Goal: Use online tool/utility: Utilize a website feature to perform a specific function

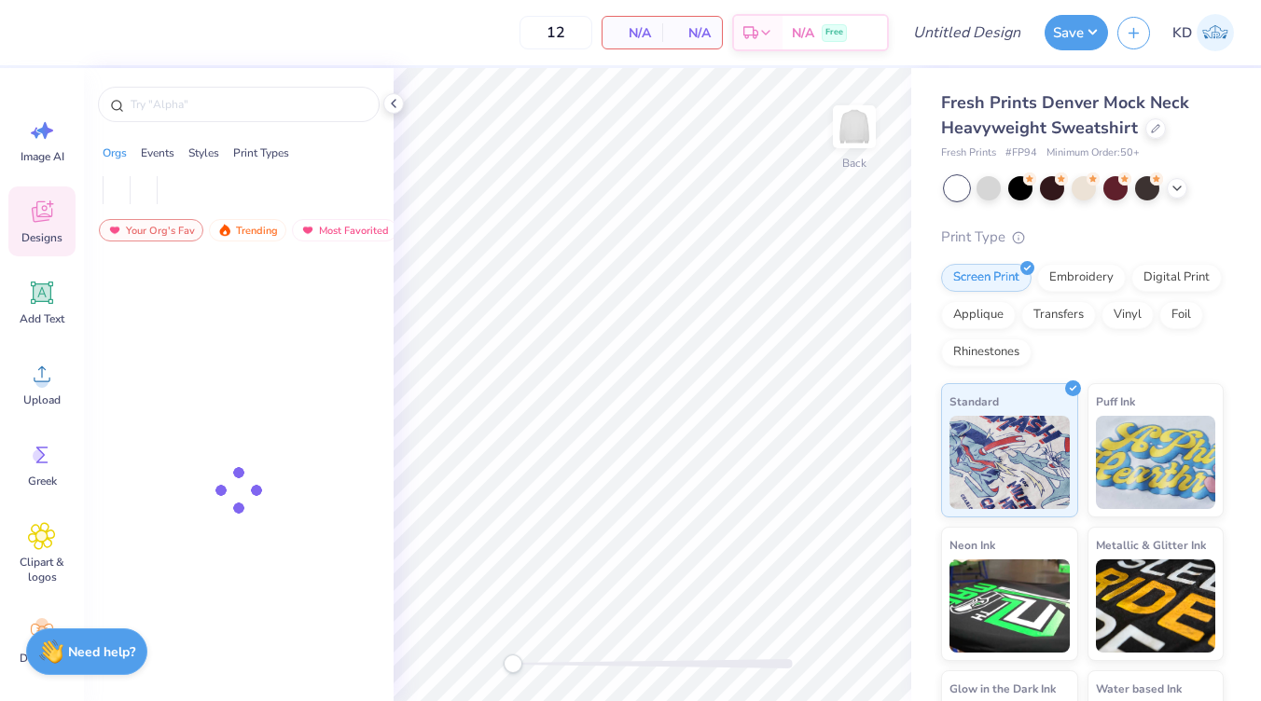
type input "50"
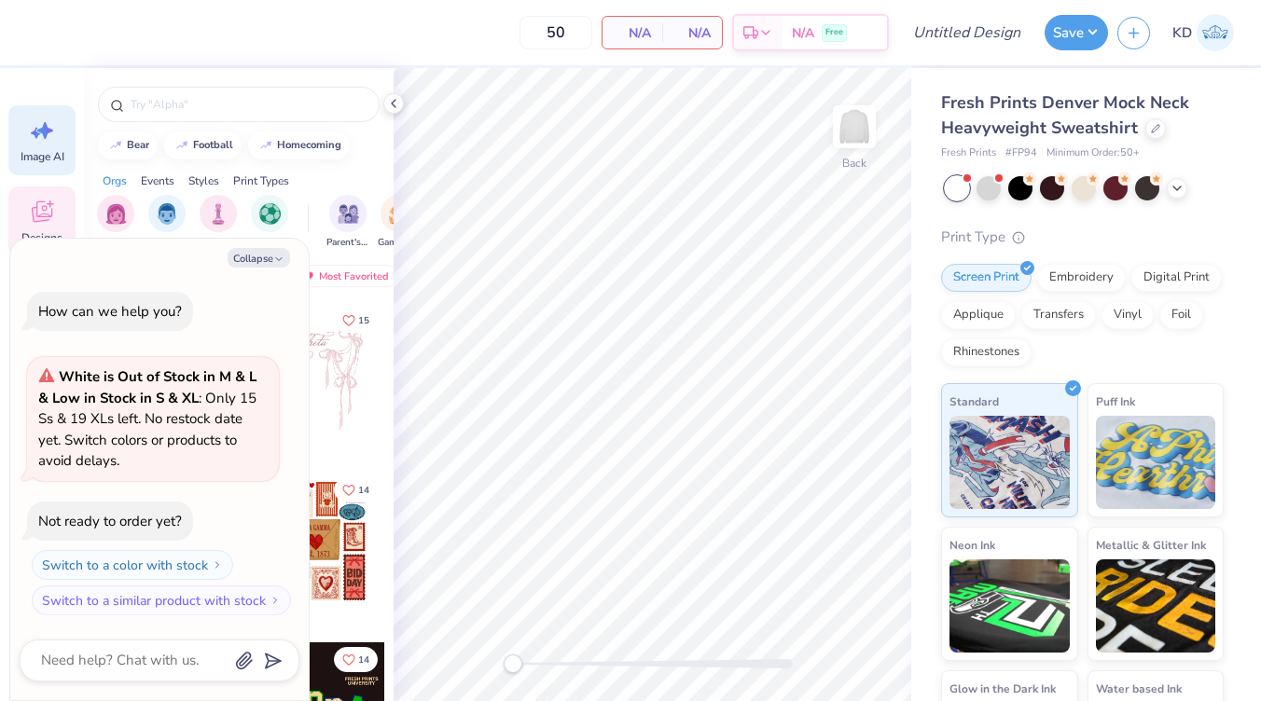
click at [47, 137] on icon at bounding box center [42, 131] width 28 height 28
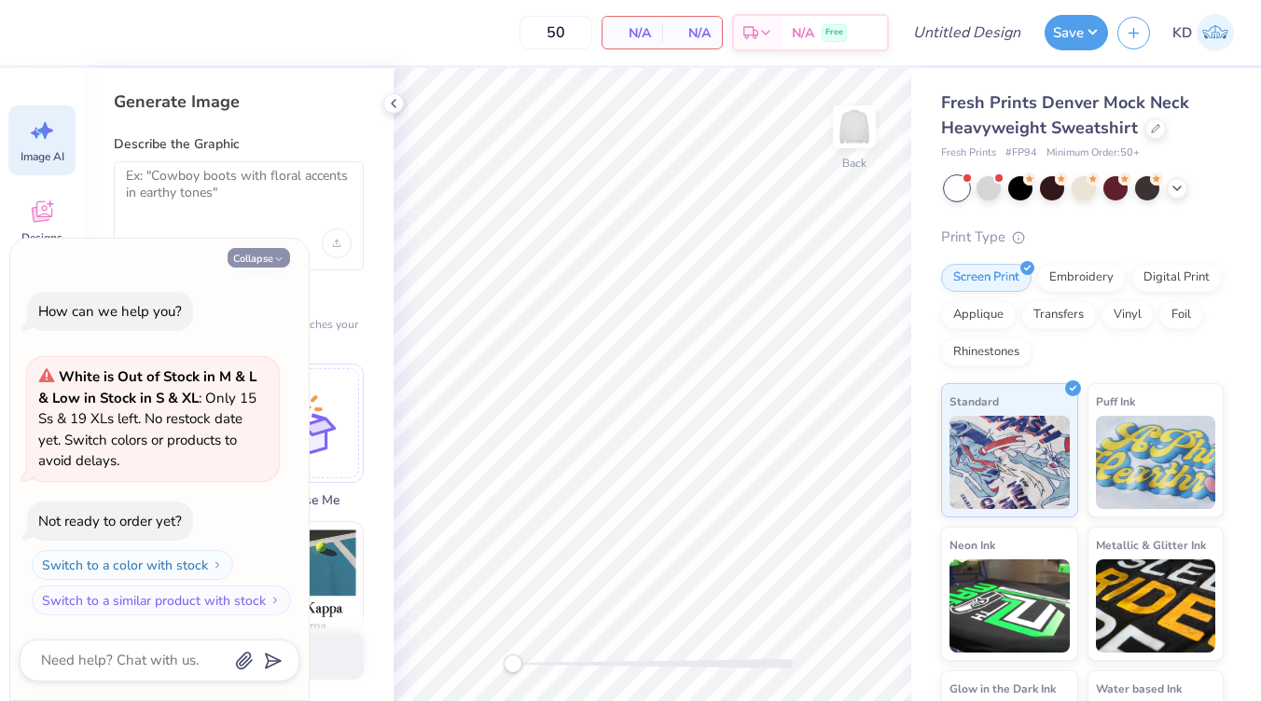
click at [256, 260] on button "Collapse" at bounding box center [259, 258] width 62 height 20
type textarea "x"
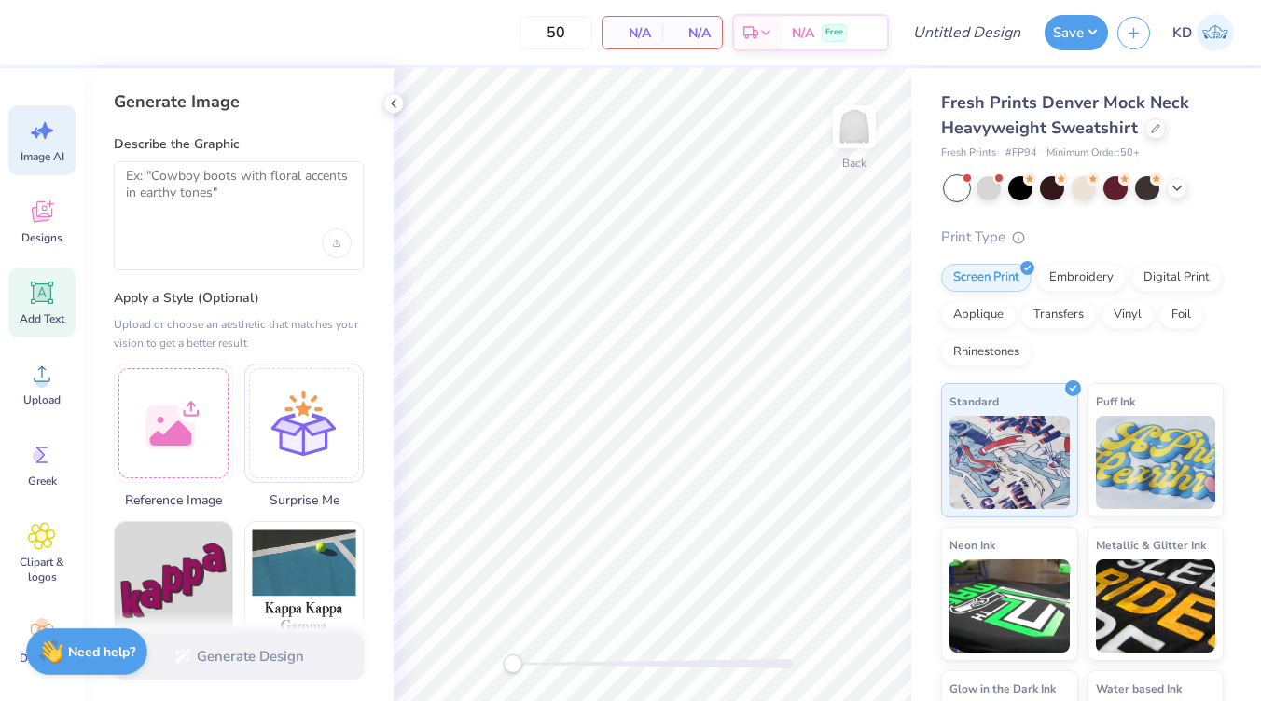
click at [51, 289] on icon at bounding box center [42, 293] width 28 height 28
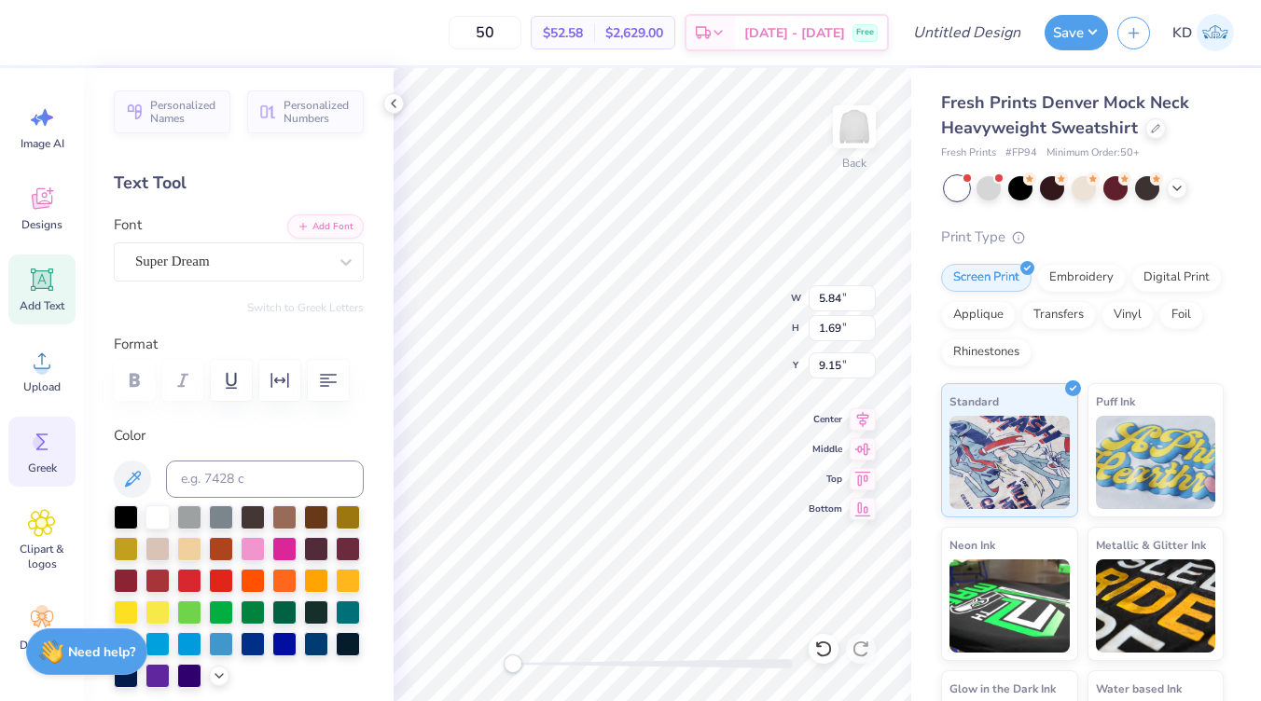
scroll to position [11, 0]
click at [31, 622] on icon at bounding box center [42, 621] width 28 height 28
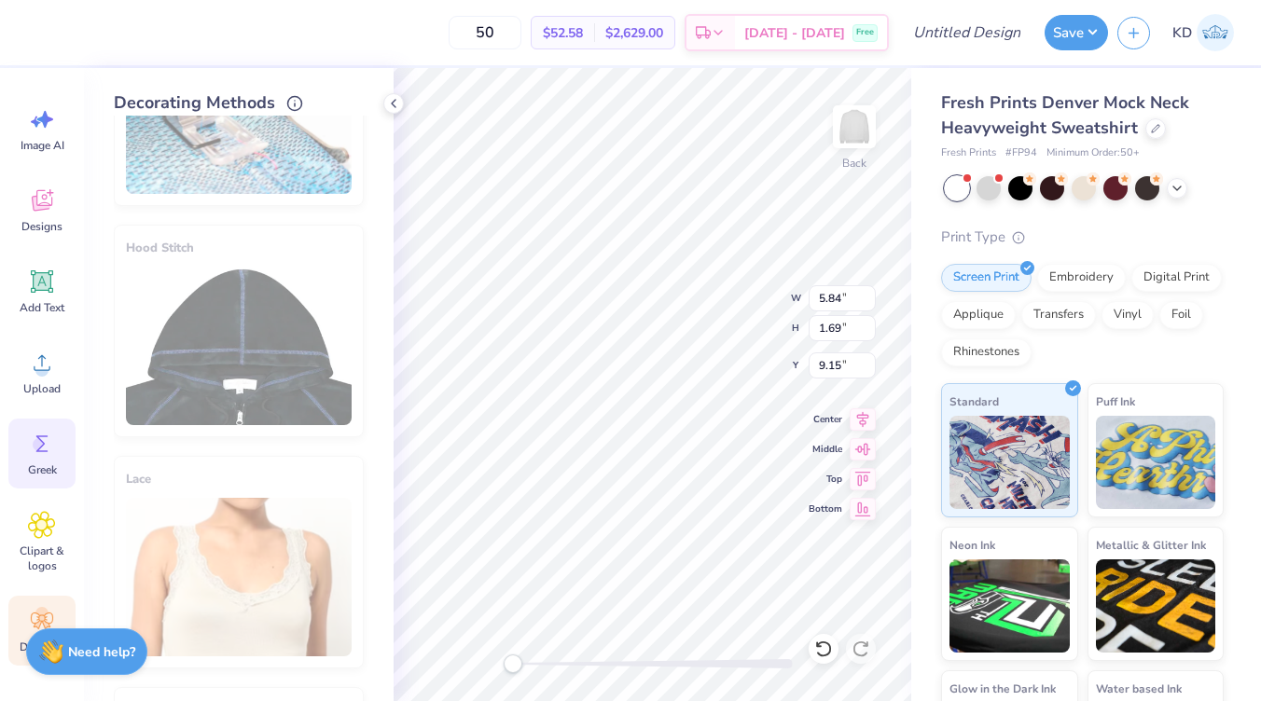
scroll to position [0, 0]
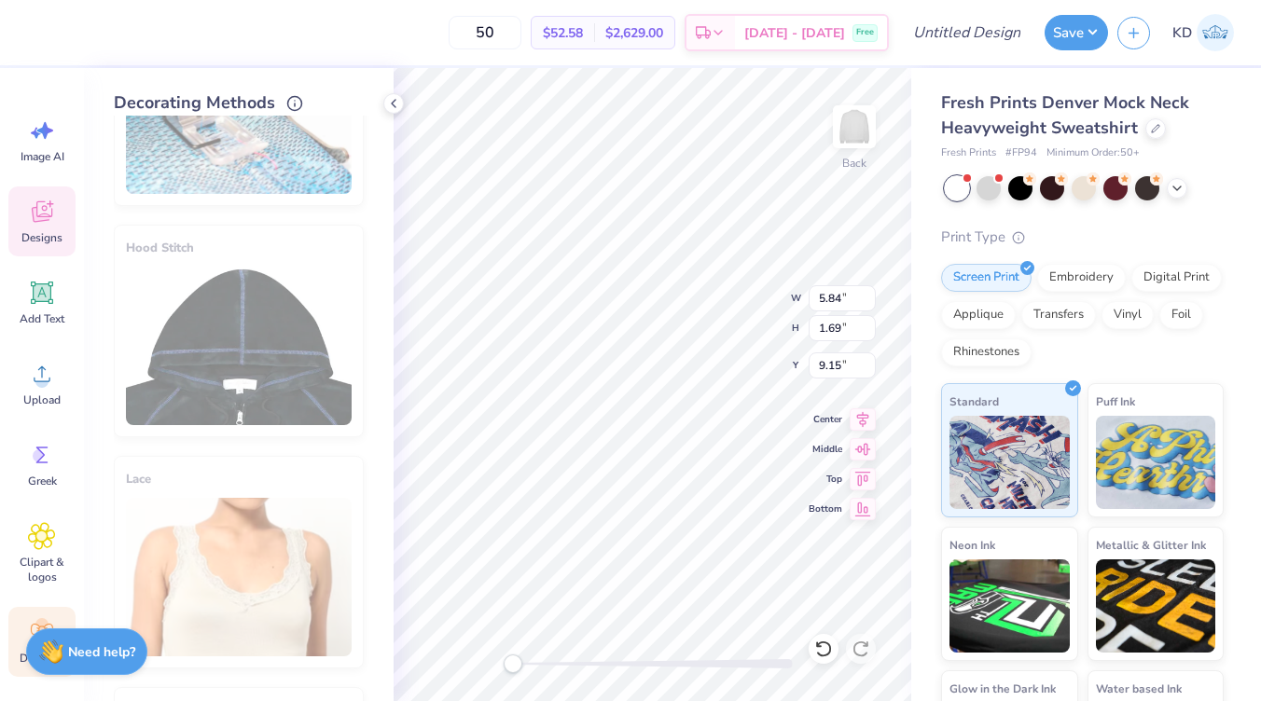
click at [43, 205] on icon at bounding box center [42, 212] width 28 height 28
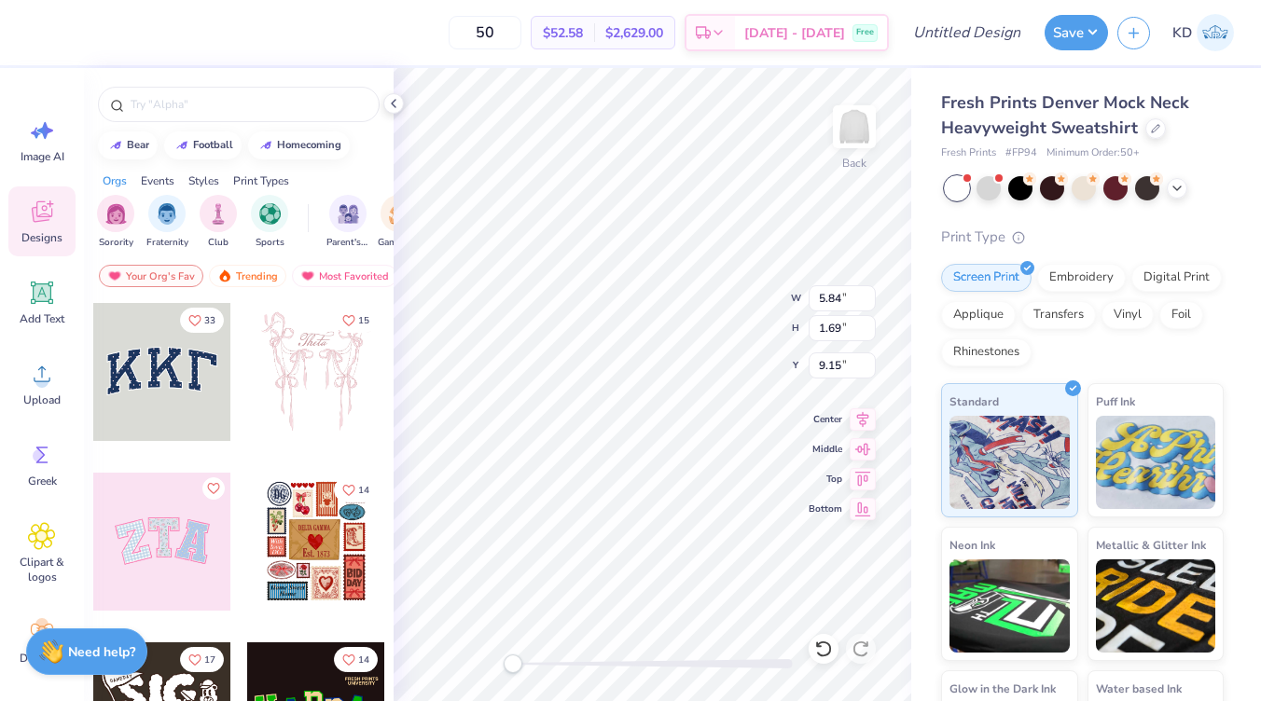
click at [303, 543] on div at bounding box center [316, 542] width 138 height 138
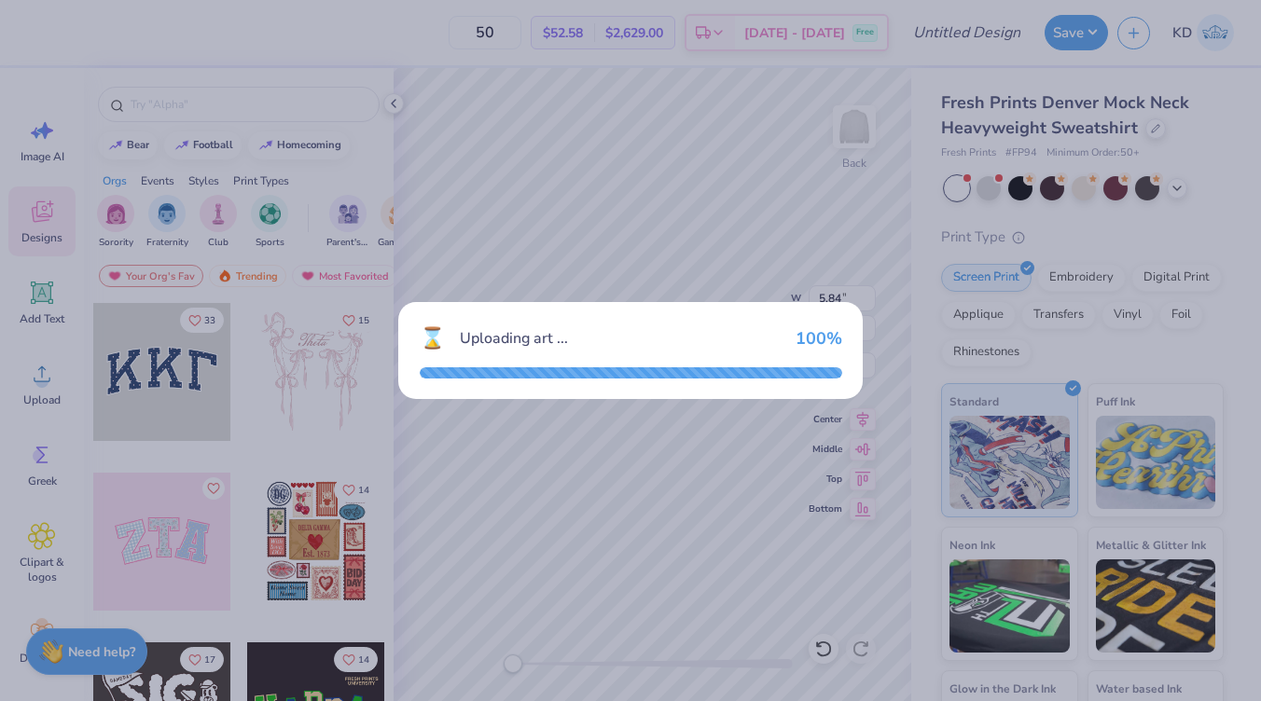
type input "11.34"
type input "13.75"
type input "3.00"
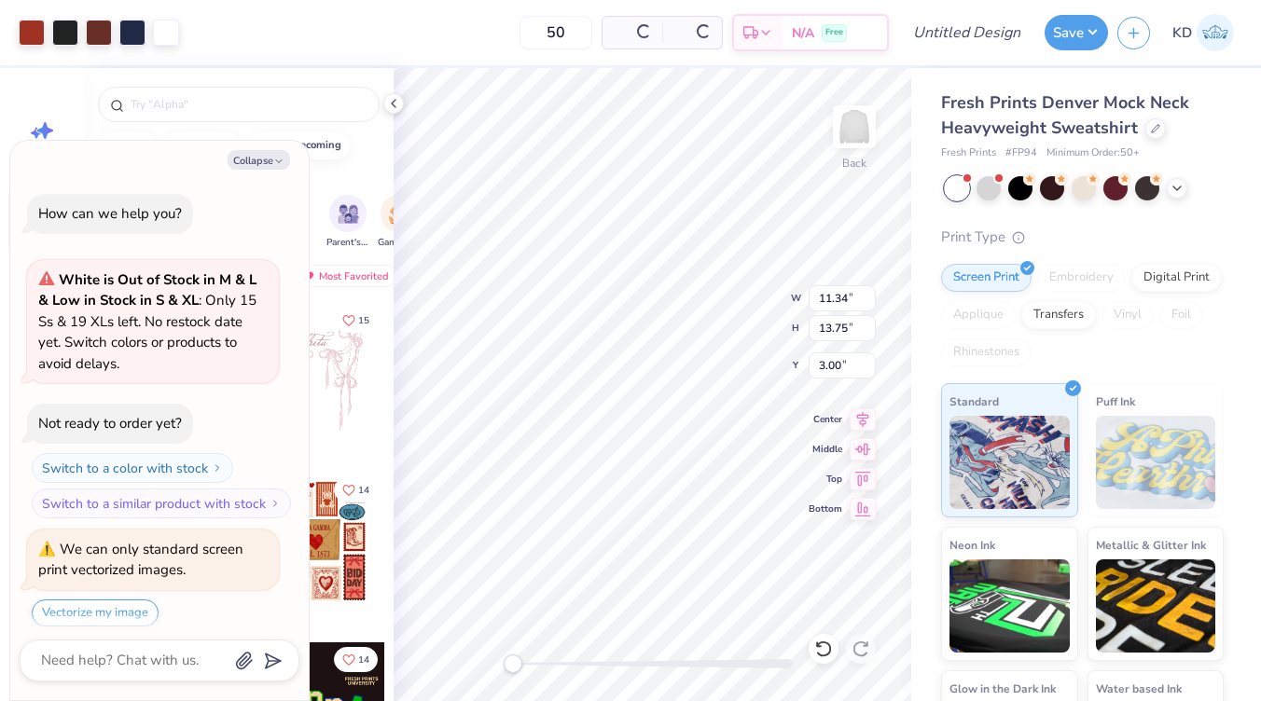
scroll to position [57, 0]
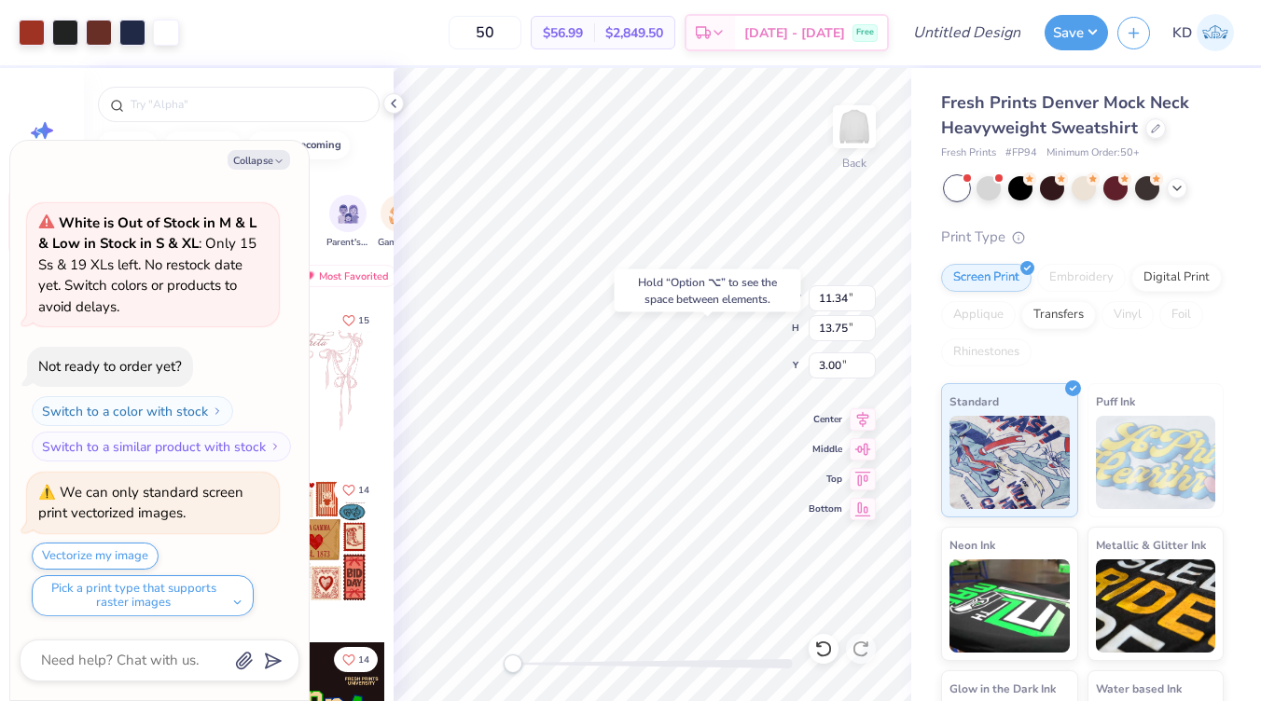
type textarea "x"
type input "1.96"
type input "0.57"
type input "3.53"
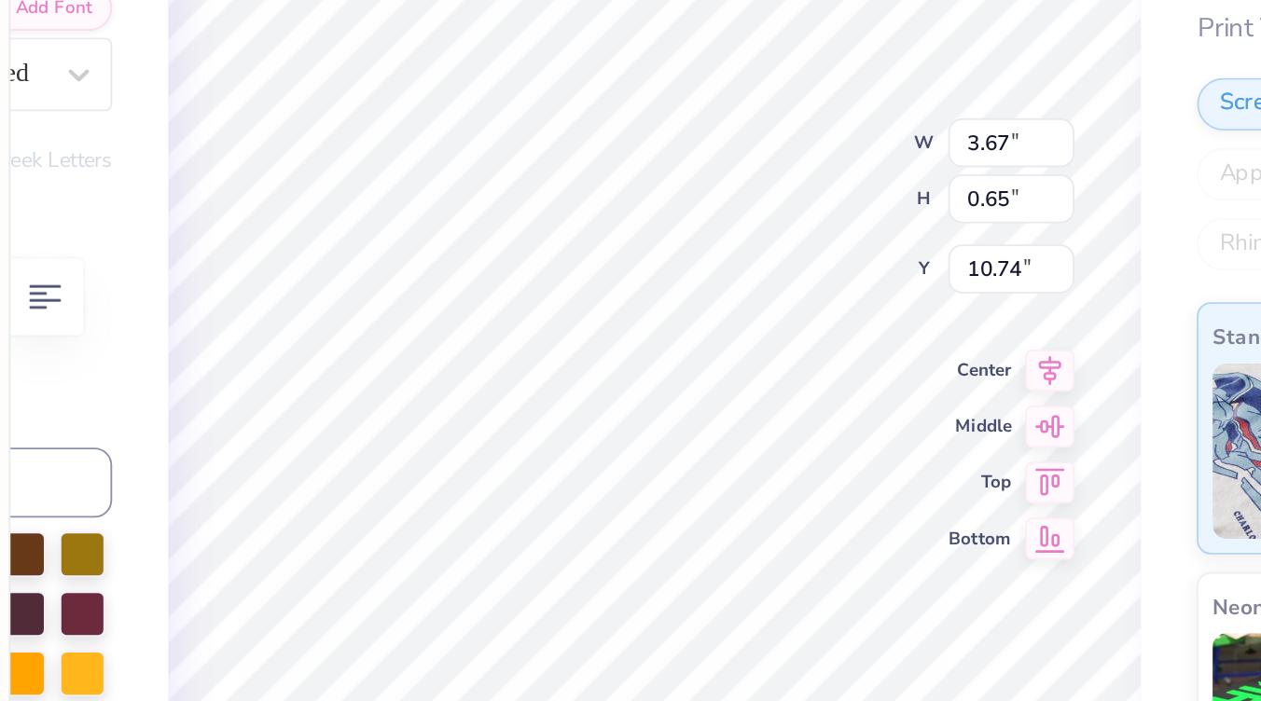
type textarea "x"
type input "3.67"
type input "0.65"
type input "10.74"
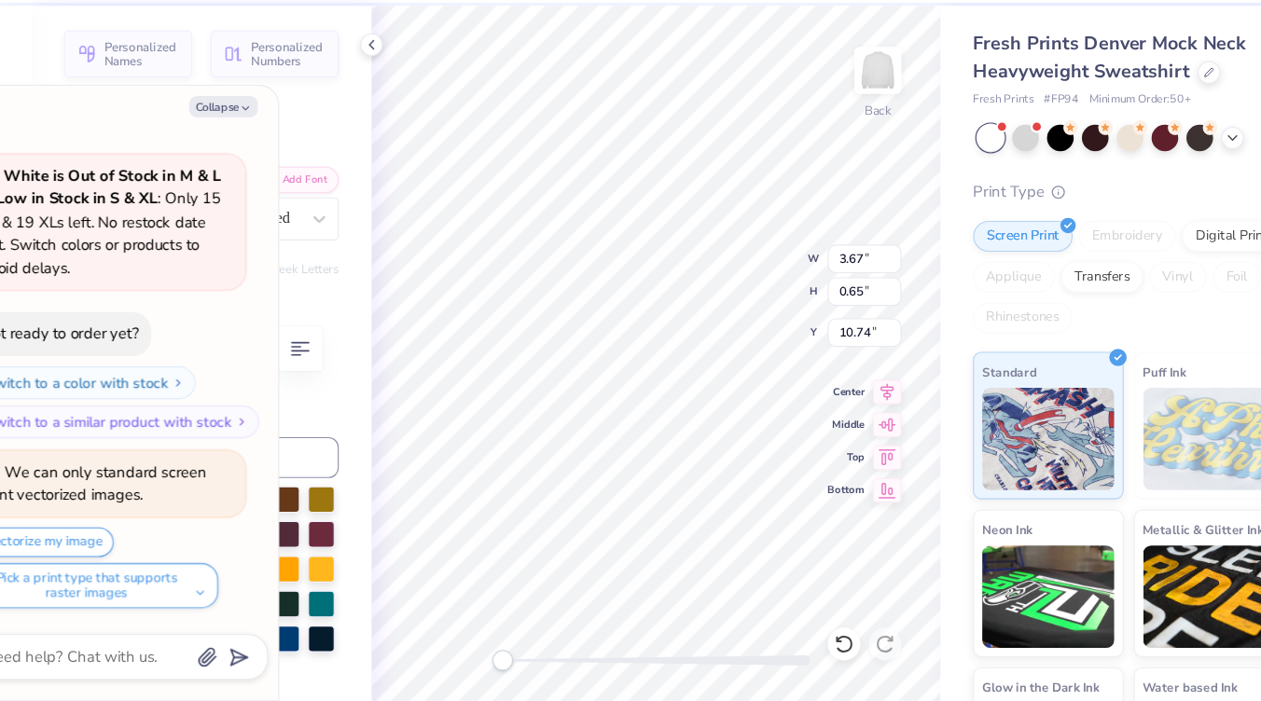
scroll to position [0, 0]
type textarea "x"
